Goal: Task Accomplishment & Management: Use online tool/utility

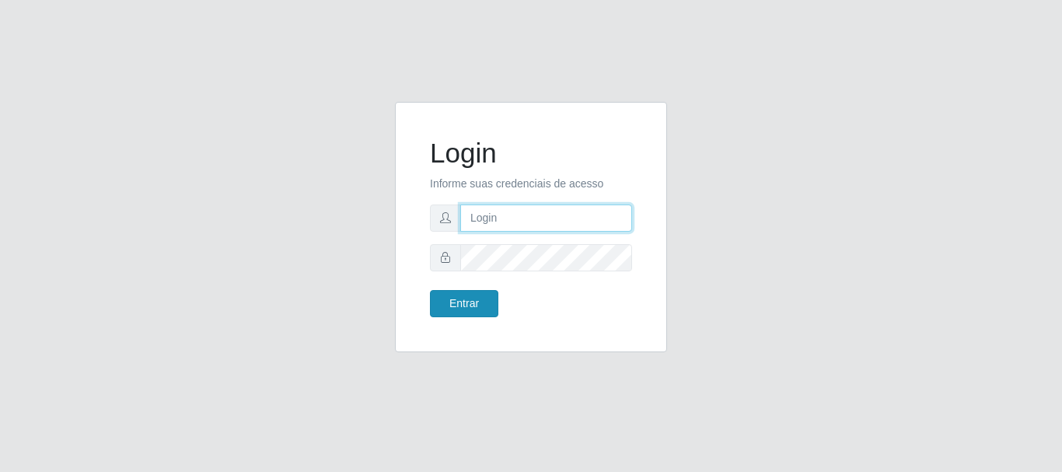
type input "[PERSON_NAME]"
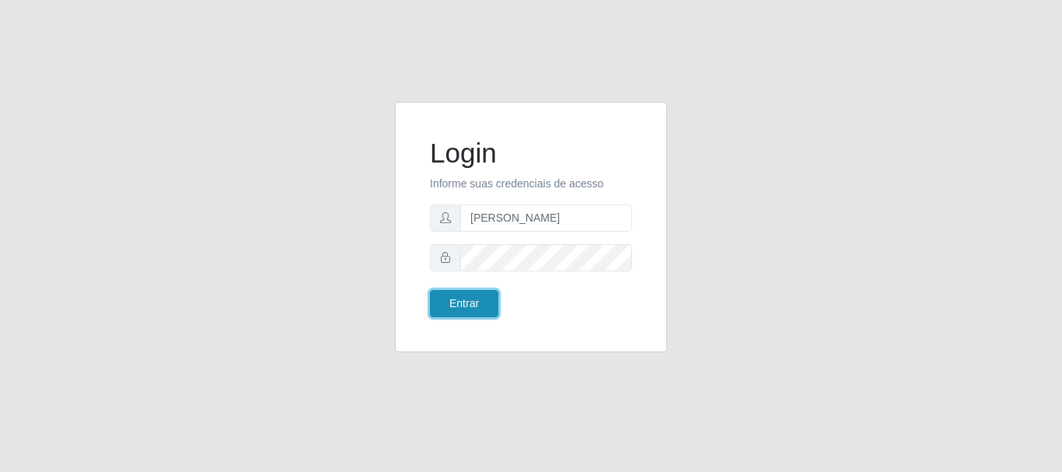
click at [479, 302] on button "Entrar" at bounding box center [464, 303] width 68 height 27
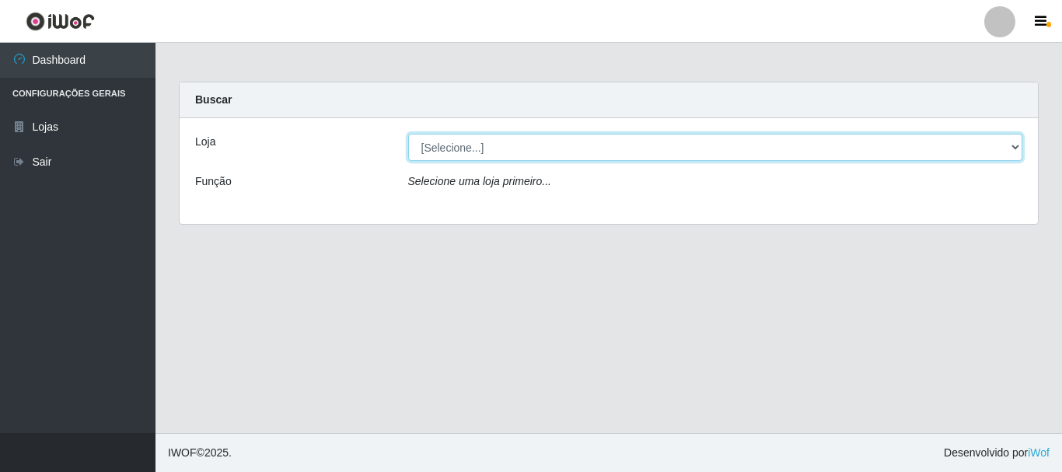
click at [429, 148] on select "[Selecione...] Bemais Supermercados - [GEOGRAPHIC_DATA]" at bounding box center [715, 147] width 615 height 27
select select "249"
click at [408, 134] on select "[Selecione...] Bemais Supermercados - [GEOGRAPHIC_DATA]" at bounding box center [715, 147] width 615 height 27
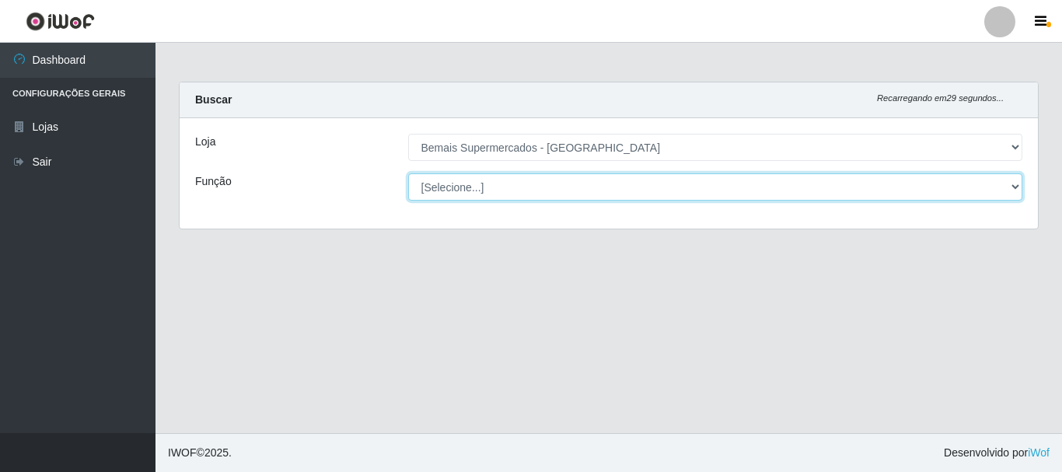
click at [494, 183] on select "[Selecione...] ASG ASG + ASG ++ Auxiliar de Depósito Auxiliar de Depósito + Aux…" at bounding box center [715, 186] width 615 height 27
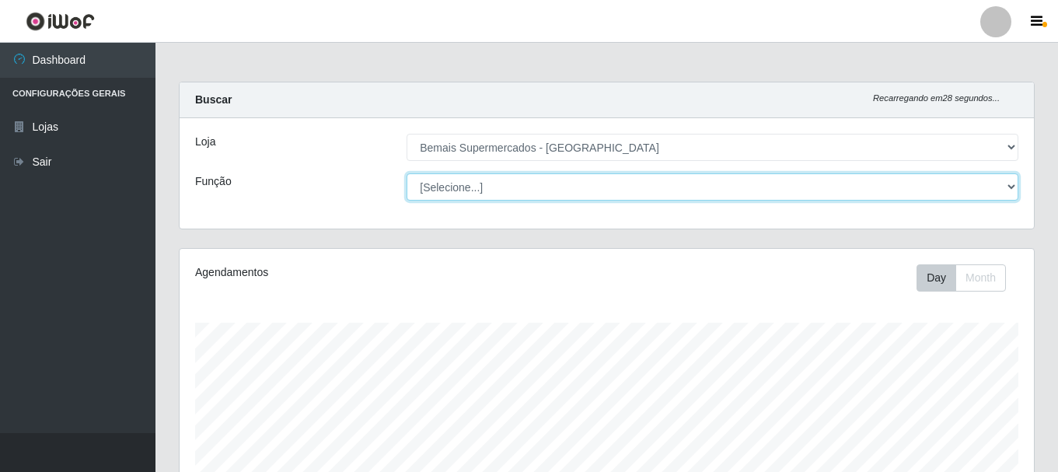
scroll to position [323, 854]
select select "116"
click at [407, 173] on select "[Selecione...] ASG ASG + ASG ++ Auxiliar de Depósito Auxiliar de Depósito + Aux…" at bounding box center [713, 186] width 612 height 27
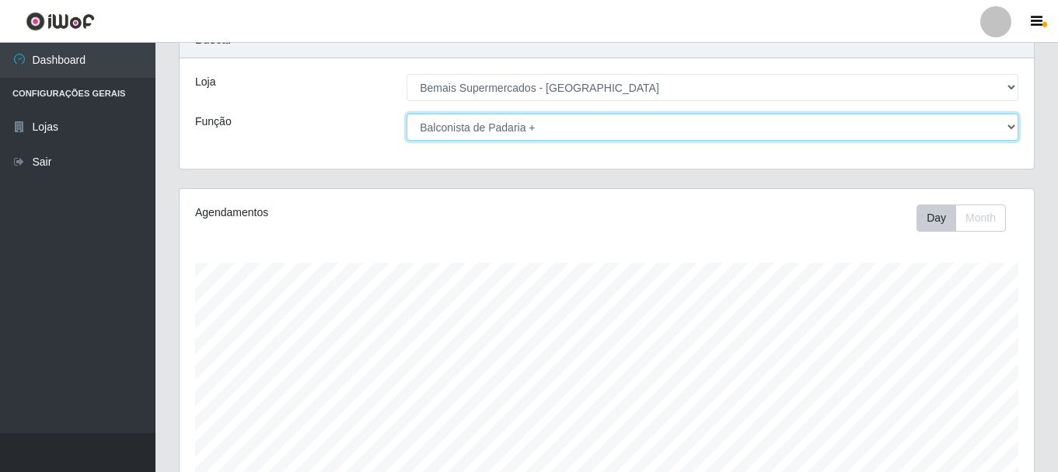
scroll to position [284, 0]
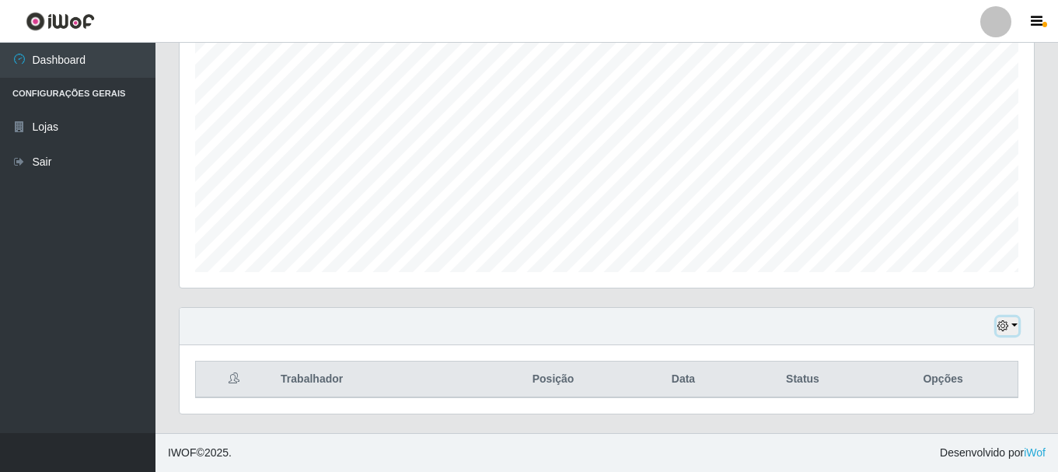
click at [1007, 326] on icon "button" at bounding box center [1002, 325] width 11 height 11
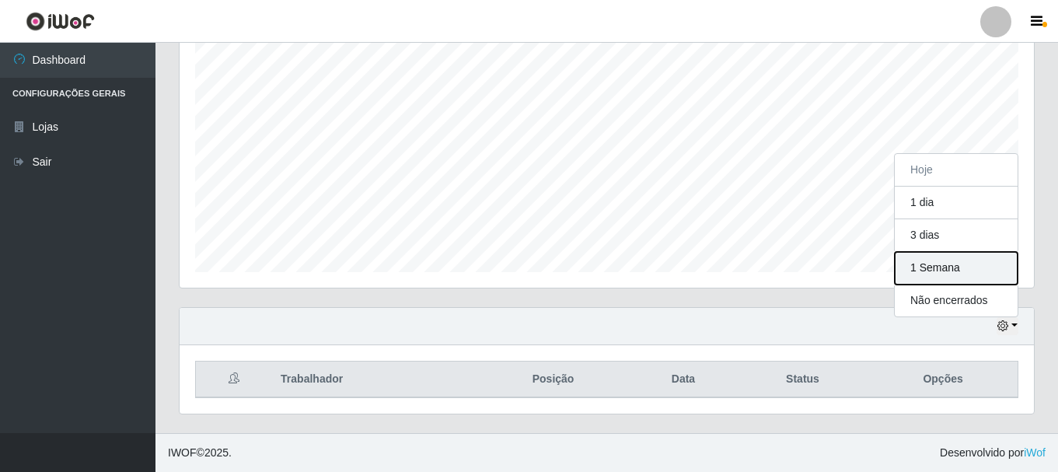
click at [958, 267] on button "1 Semana" at bounding box center [956, 268] width 123 height 33
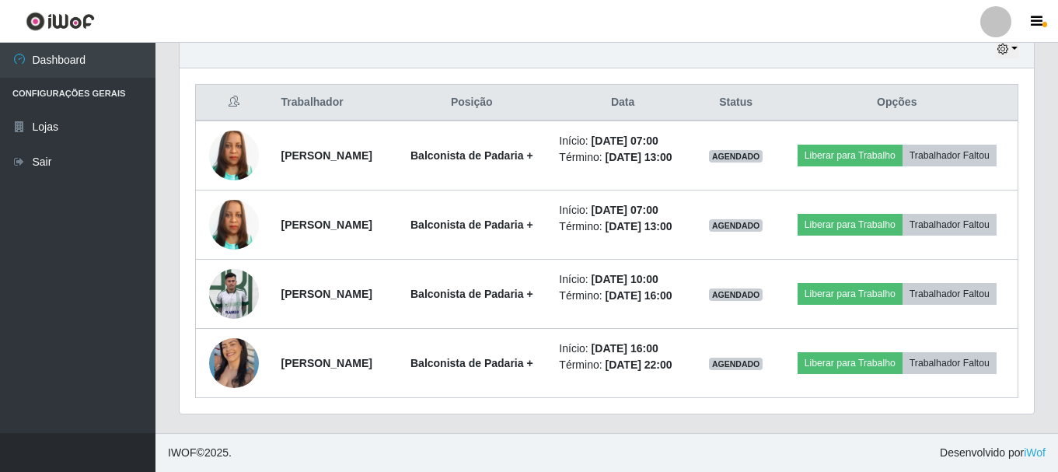
scroll to position [607, 0]
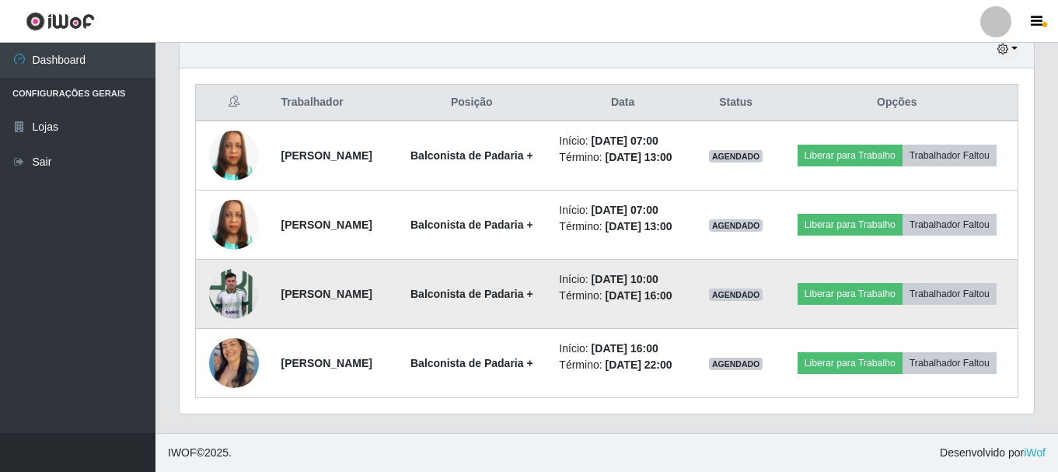
click at [229, 271] on img at bounding box center [234, 293] width 50 height 66
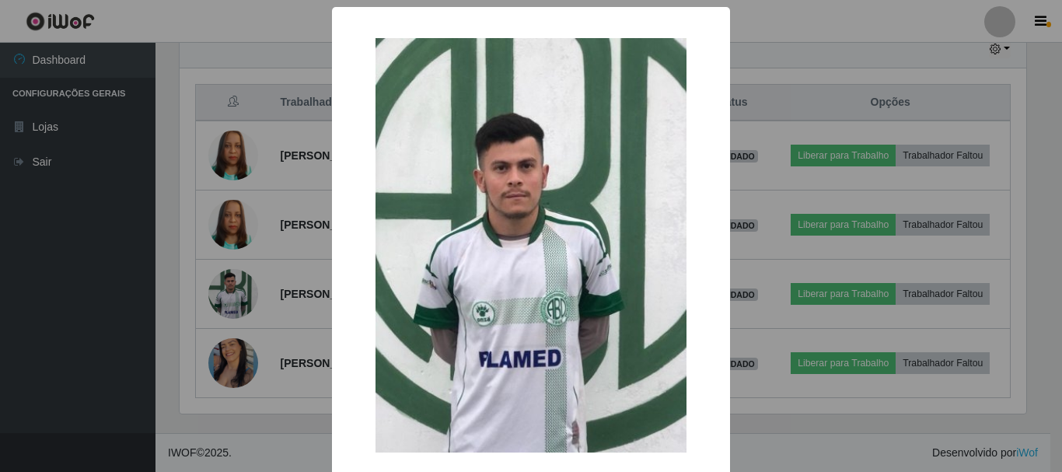
click at [132, 318] on div "× OK Cancel" at bounding box center [531, 236] width 1062 height 472
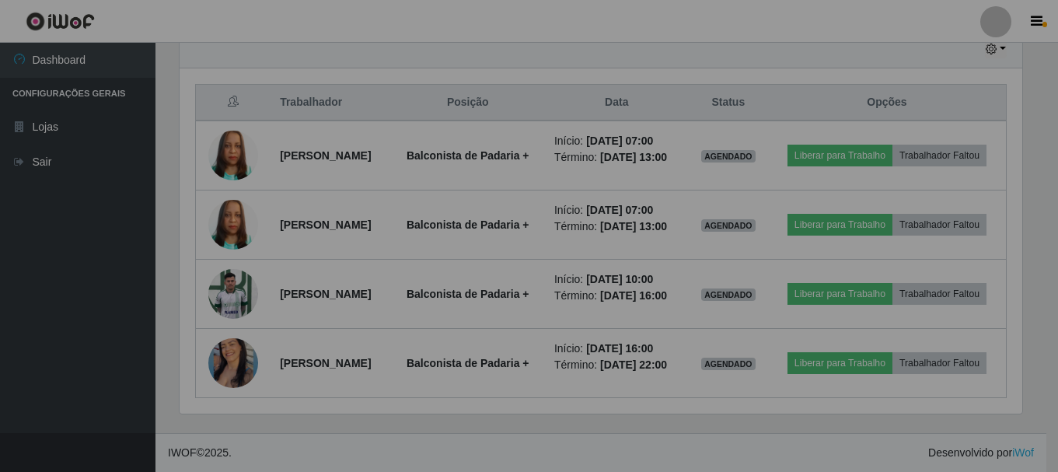
scroll to position [323, 854]
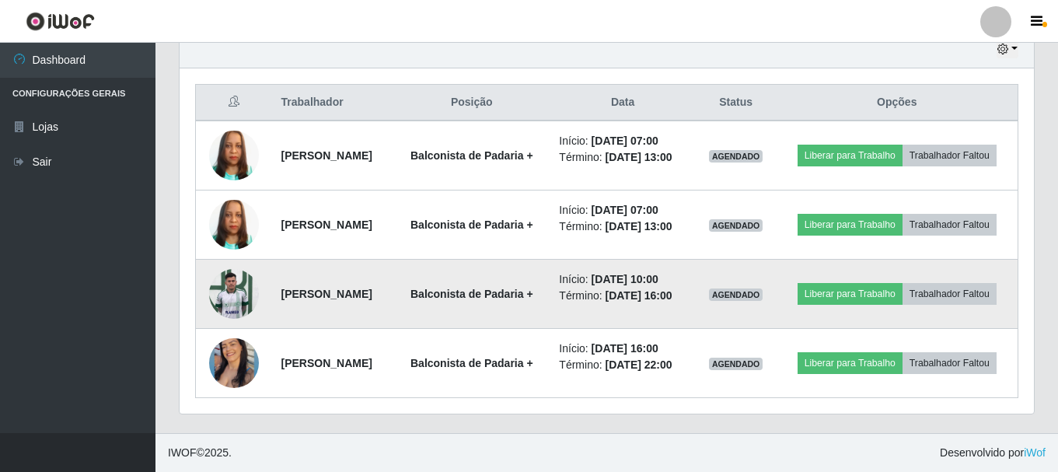
click at [243, 276] on img at bounding box center [234, 293] width 50 height 66
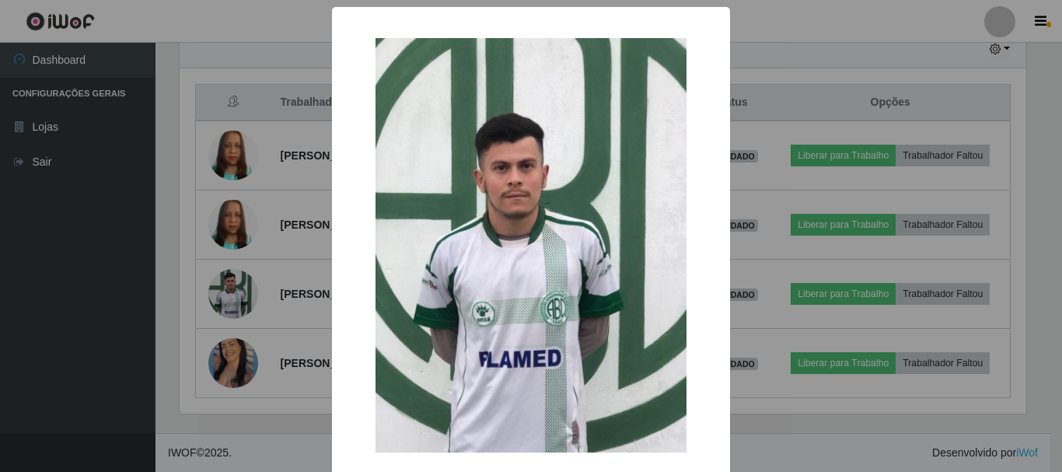
click at [113, 323] on div "× OK Cancel" at bounding box center [531, 236] width 1062 height 472
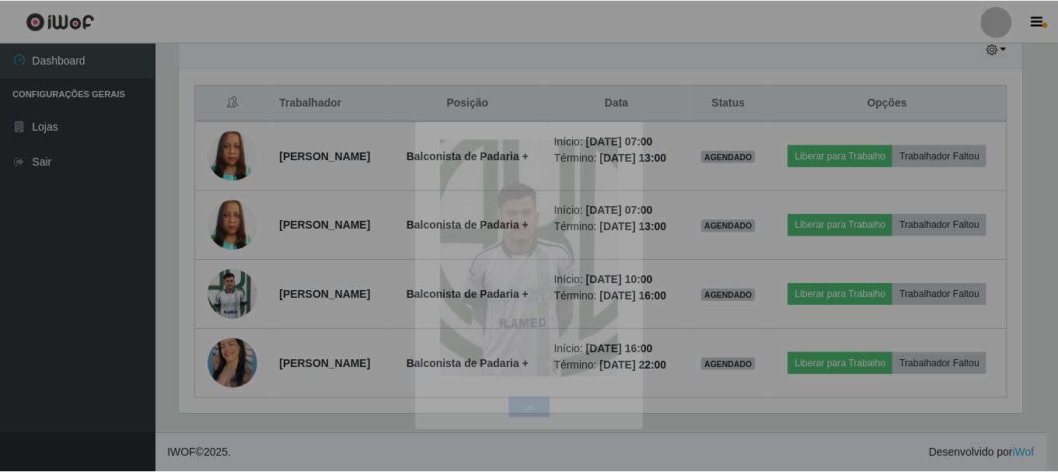
scroll to position [323, 854]
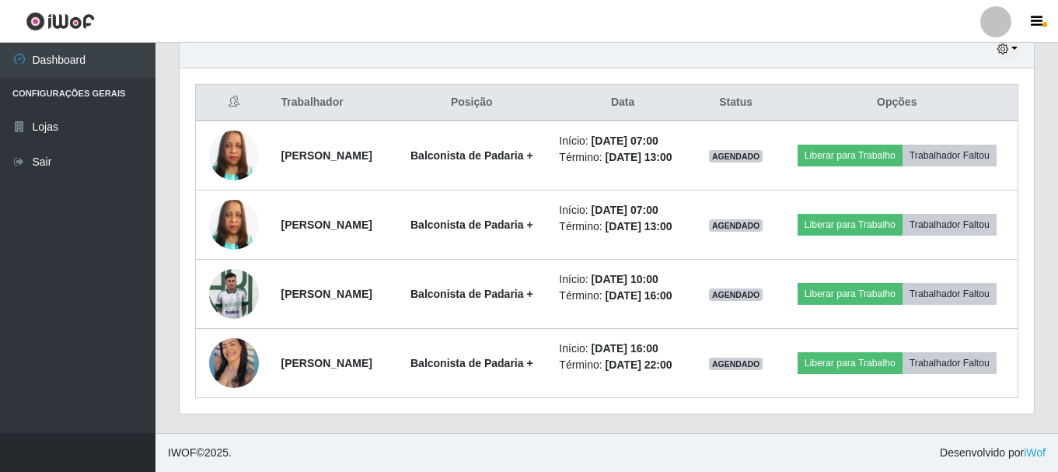
click at [86, 401] on ul "Dashboard Configurações Gerais Lojas Sair" at bounding box center [77, 238] width 155 height 390
